Goal: Find specific fact: Find specific fact

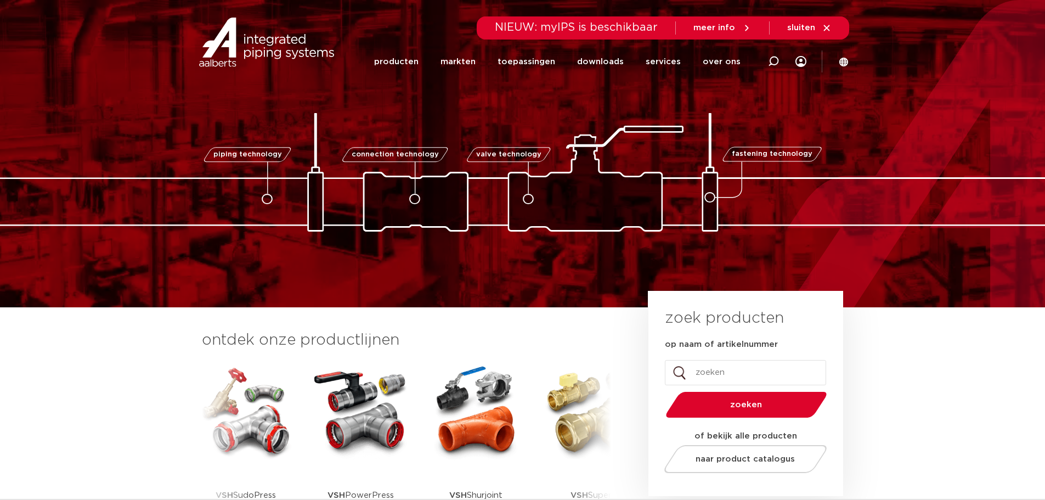
click at [348, 437] on img at bounding box center [361, 411] width 99 height 99
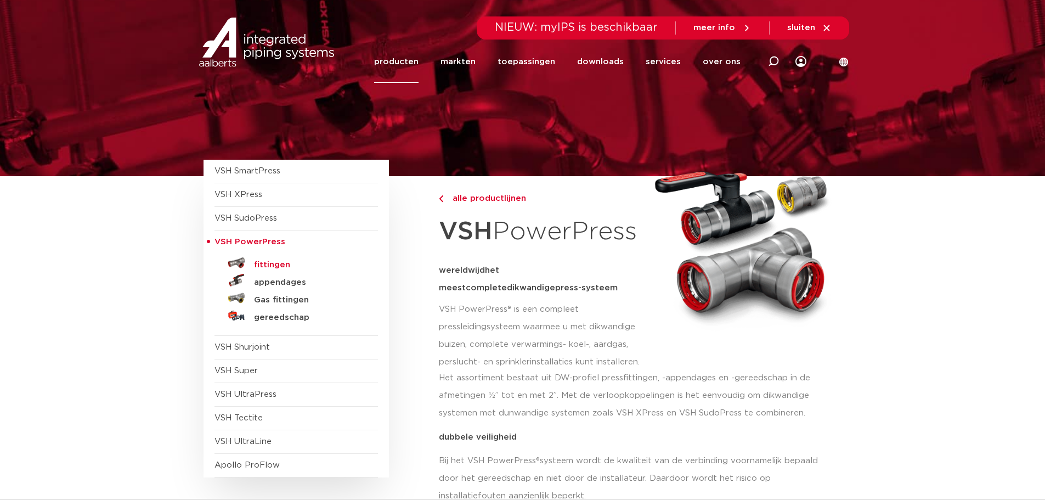
click at [267, 263] on h5 "fittingen" at bounding box center [308, 265] width 109 height 10
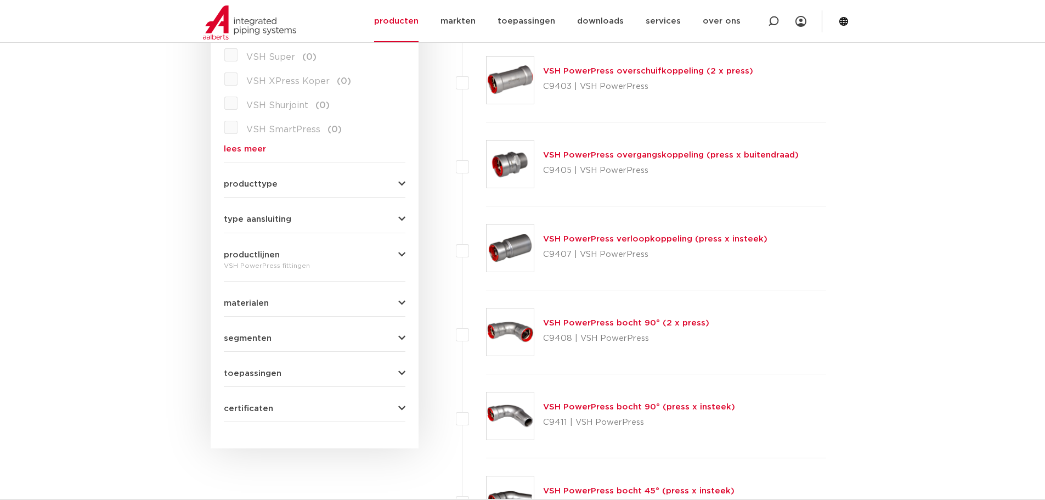
scroll to position [384, 0]
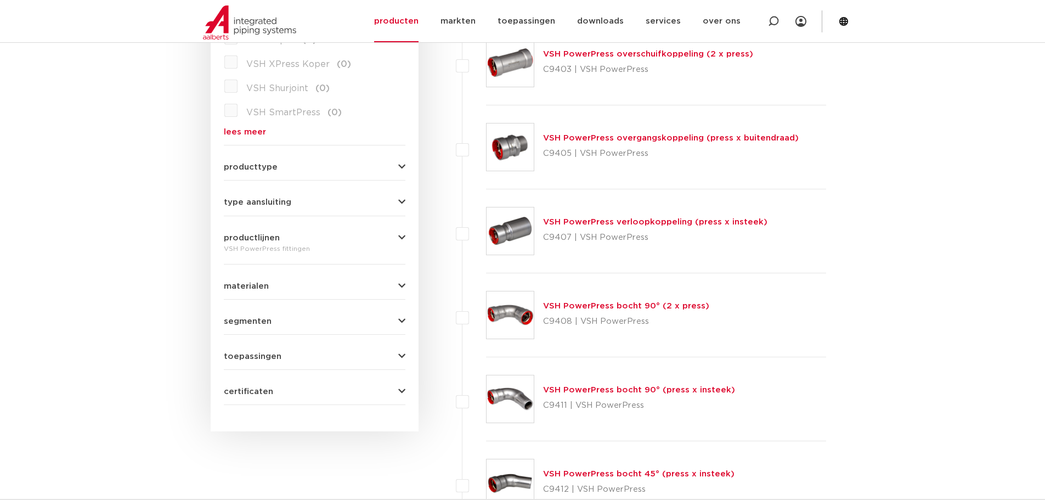
click at [509, 317] on img at bounding box center [510, 314] width 47 height 47
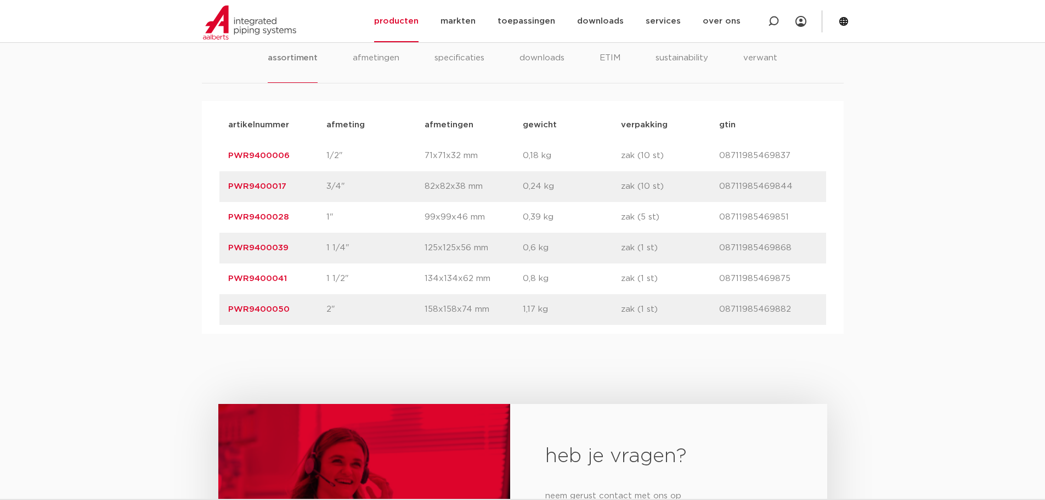
scroll to position [658, 0]
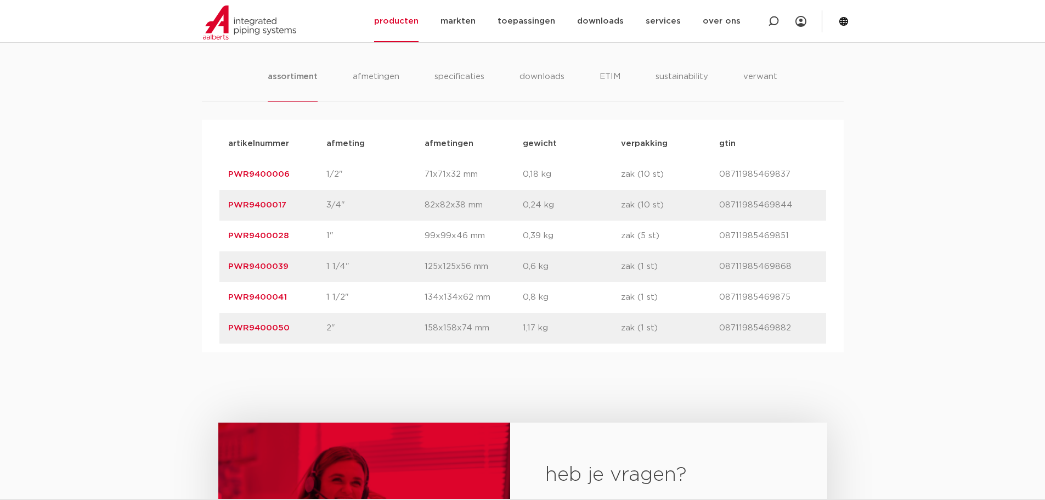
click at [289, 204] on p "PWR9400017" at bounding box center [277, 205] width 98 height 13
click at [293, 206] on p "PWR9400017" at bounding box center [277, 205] width 98 height 13
drag, startPoint x: 289, startPoint y: 207, endPoint x: 223, endPoint y: 208, distance: 66.4
click at [223, 208] on div "artikelnummer PWR9400017 afmeting 3/4" afmetingen 82x82x38 mm gewicht 0,24 kg v…" at bounding box center [522, 205] width 607 height 31
copy link "PWR9400017"
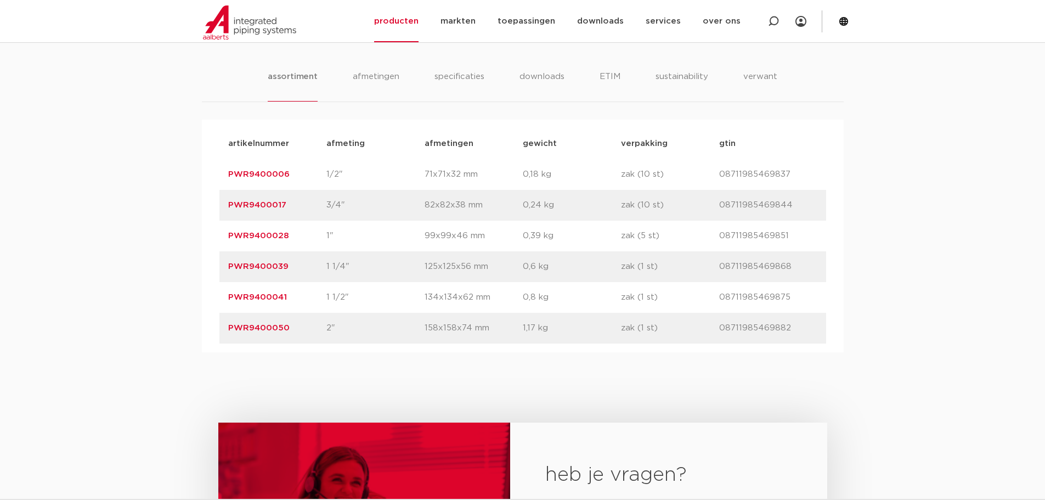
click at [298, 205] on p "PWR9400017" at bounding box center [277, 205] width 98 height 13
drag, startPoint x: 292, startPoint y: 205, endPoint x: 229, endPoint y: 207, distance: 63.7
click at [229, 207] on p "PWR9400017" at bounding box center [277, 205] width 98 height 13
copy link "PWR9400017"
